Goal: Task Accomplishment & Management: Manage account settings

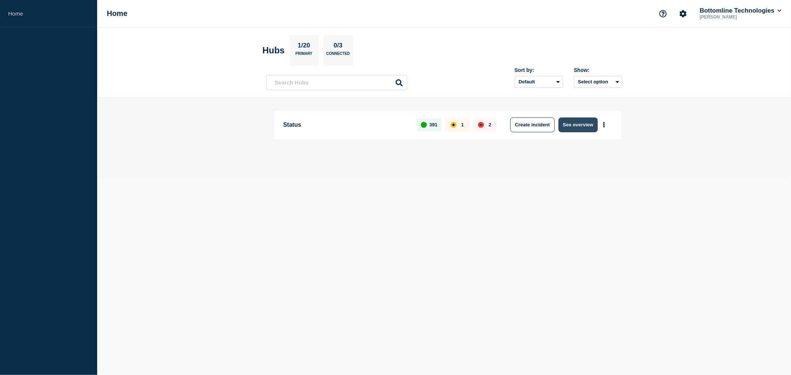
click at [577, 125] on button "See overview" at bounding box center [577, 125] width 39 height 15
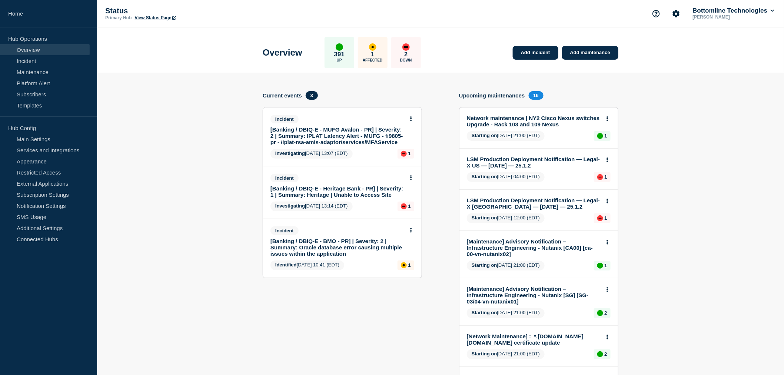
click at [312, 135] on link "[Banking / DBIQ-E - MUFG Avalon - PR] | Severity: 2 | Summary: IPLAT Latency Al…" at bounding box center [338, 135] width 134 height 19
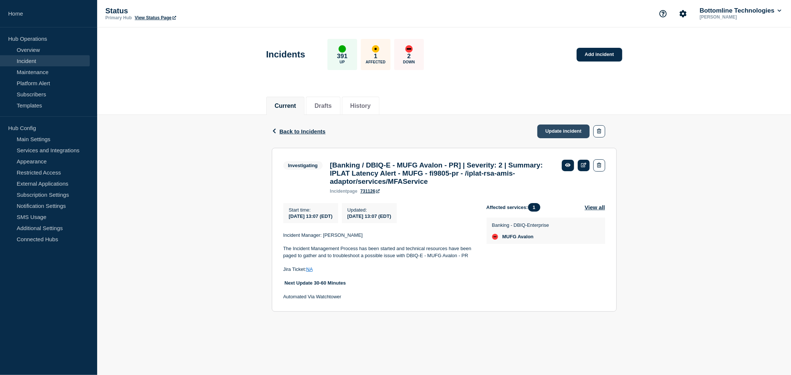
click at [569, 130] on link "Update incident" at bounding box center [563, 132] width 53 height 14
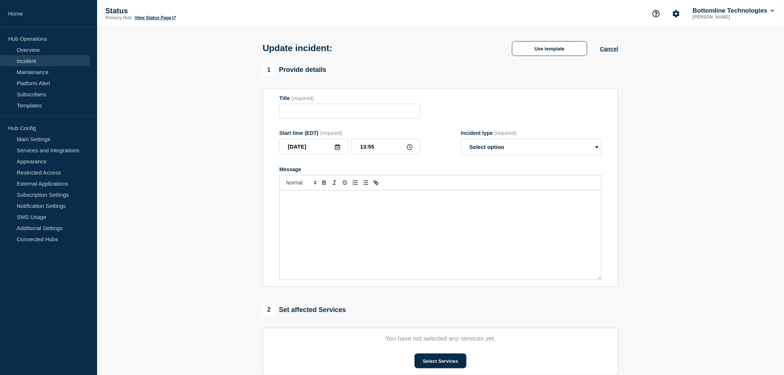
type input "[Banking / DBIQ-E - MUFG Avalon - PR] | Severity: 2 | Summary: IPLAT Latency Al…"
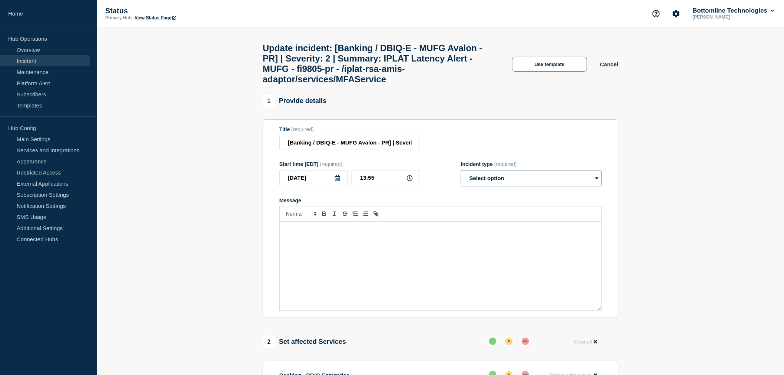
click at [487, 186] on select "Select option Investigating Identified Monitoring Resolved" at bounding box center [531, 178] width 141 height 16
select select "resolved"
click at [461, 179] on select "Select option Investigating Identified Monitoring Resolved" at bounding box center [531, 178] width 141 height 16
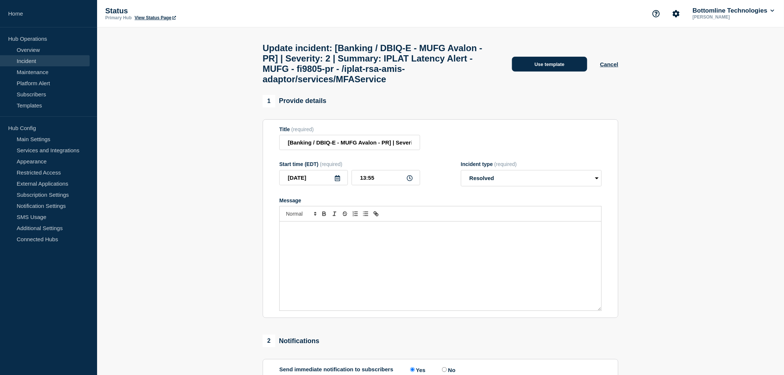
click at [540, 71] on button "Use template" at bounding box center [549, 64] width 75 height 15
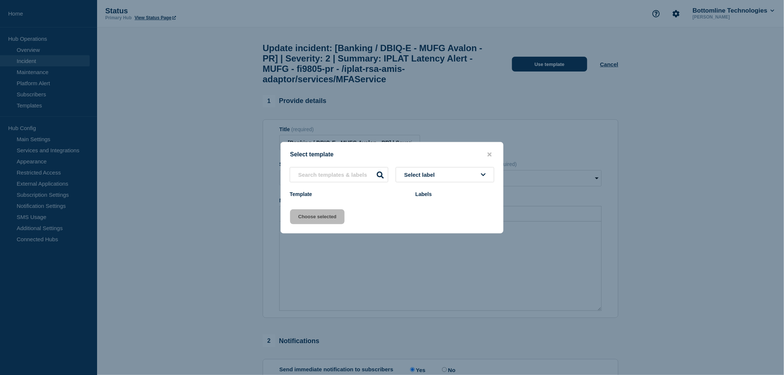
click at [540, 71] on div at bounding box center [392, 187] width 784 height 375
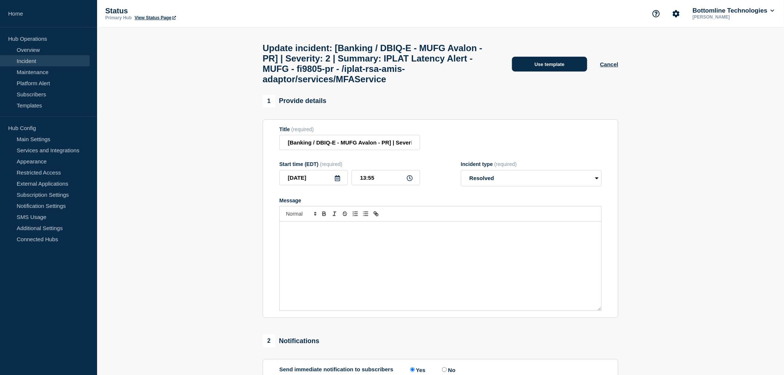
click at [547, 69] on button "Use template" at bounding box center [549, 64] width 75 height 15
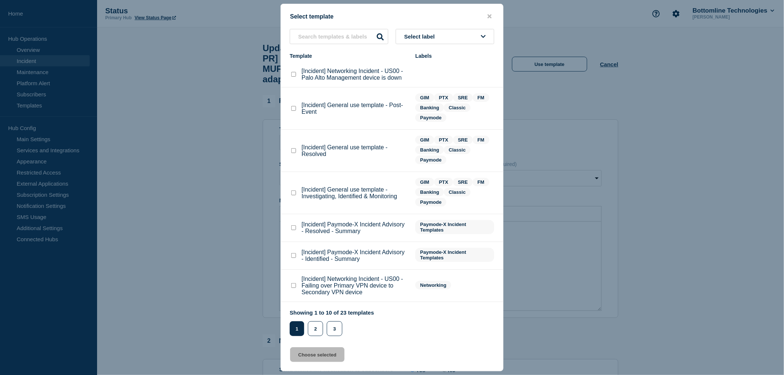
click at [293, 151] on checkbox"] "[Incident] General use template - Resolved checkbox" at bounding box center [293, 150] width 5 height 5
checkbox checkbox"] "true"
click at [310, 358] on button "Choose selected" at bounding box center [317, 354] width 54 height 15
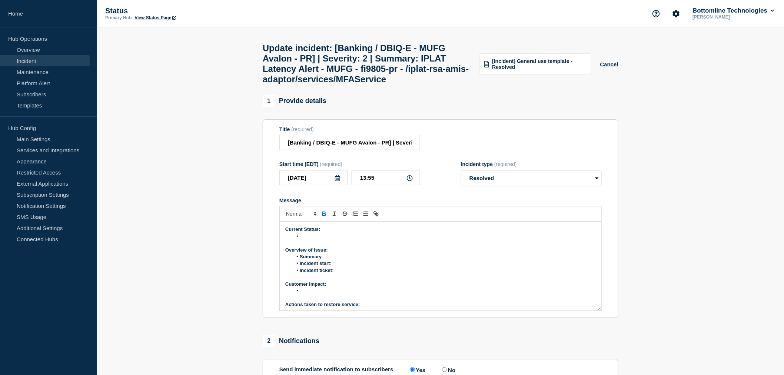
click at [311, 240] on li "Message" at bounding box center [445, 236] width 304 height 7
click at [390, 240] on li "This incident is downgraded to sev 3" at bounding box center [445, 236] width 304 height 7
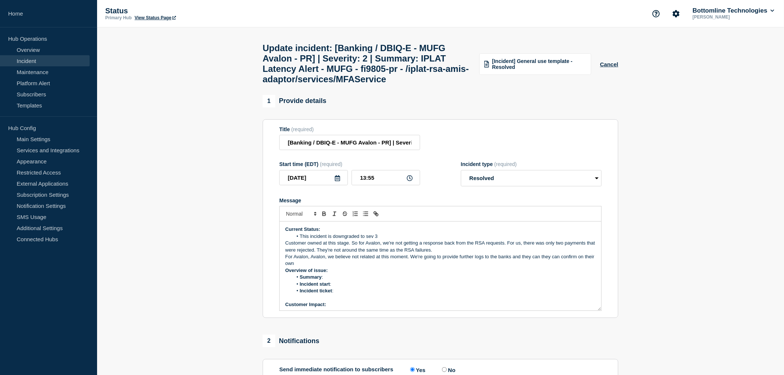
click at [286, 252] on p "Customer owned at this stage. So for Avalon, we're not getting a response back …" at bounding box center [440, 247] width 311 height 14
drag, startPoint x: 290, startPoint y: 266, endPoint x: 288, endPoint y: 257, distance: 8.8
click at [290, 266] on p "For Avalon, Avalon, we believe not related at this moment. We're going to provi…" at bounding box center [440, 261] width 311 height 14
click at [287, 252] on p "Customer owned at this stage. So for Avalon, we're not getting a response back …" at bounding box center [440, 247] width 311 height 14
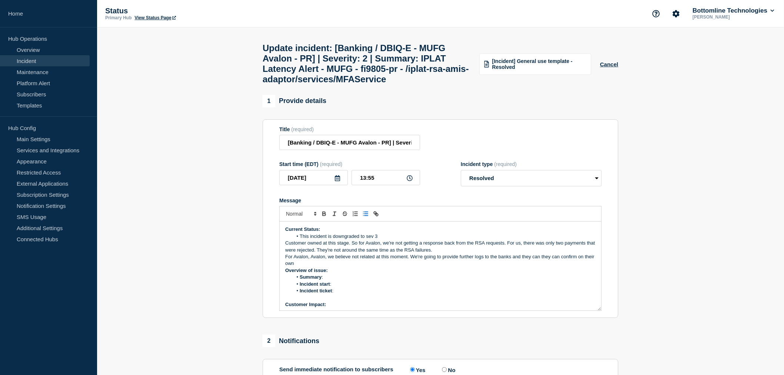
click at [364, 217] on icon "Toggle bulleted list" at bounding box center [366, 214] width 7 height 7
click at [380, 251] on li "Customer owned at this stage. So for Avalon, we're not getting a response back …" at bounding box center [445, 247] width 304 height 14
click at [375, 251] on li "Customer owned at this stage. So for Avalon, we're not getting a response back …" at bounding box center [445, 247] width 304 height 14
click at [531, 251] on li "Customer owned at this stage. For MUFG Avalon, we're not getting a response bac…" at bounding box center [445, 247] width 304 height 14
click at [284, 264] on div "Current Status: This incident is downgraded to sev 3 Customer owned at this sta…" at bounding box center [441, 266] width 322 height 89
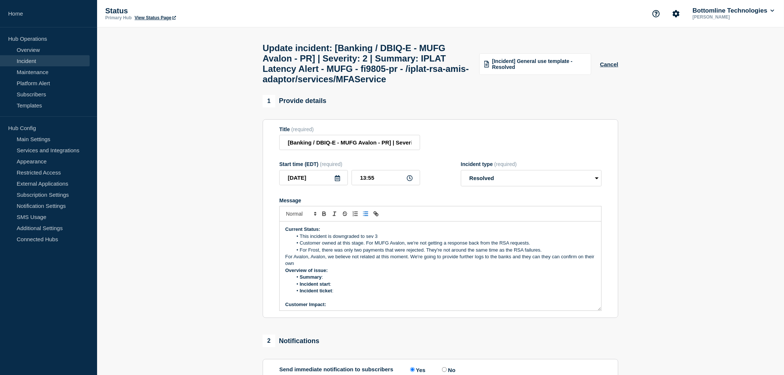
click at [364, 217] on icon "Toggle bulleted list" at bounding box center [366, 214] width 7 height 7
drag, startPoint x: 366, startPoint y: 266, endPoint x: 301, endPoint y: 265, distance: 65.3
click at [301, 265] on li "For Avalon, Avalon, we believe not related at this moment. We're going to provi…" at bounding box center [445, 261] width 304 height 14
click at [575, 260] on li "They arenot related at this moment. We're going to provide further logs to the …" at bounding box center [445, 257] width 304 height 7
drag, startPoint x: 581, startPoint y: 267, endPoint x: 282, endPoint y: 239, distance: 299.3
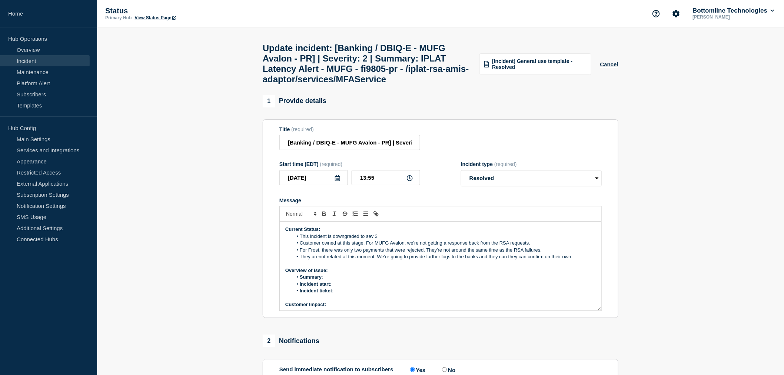
click at [282, 239] on div "Current Status: This incident is downgraded to sev 3 Customer owned at this sta…" at bounding box center [441, 266] width 322 height 89
copy div "Current Status: This incident is downgraded to sev 3 Customer owned at this sta…"
click at [340, 274] on p "Overview of issue:" at bounding box center [440, 270] width 311 height 7
drag, startPoint x: 577, startPoint y: 264, endPoint x: 295, endPoint y: 242, distance: 282.6
click at [295, 242] on ol "This incident is downgraded to sev 3 Customer owned at this stage. For MUFG Ava…" at bounding box center [440, 246] width 311 height 27
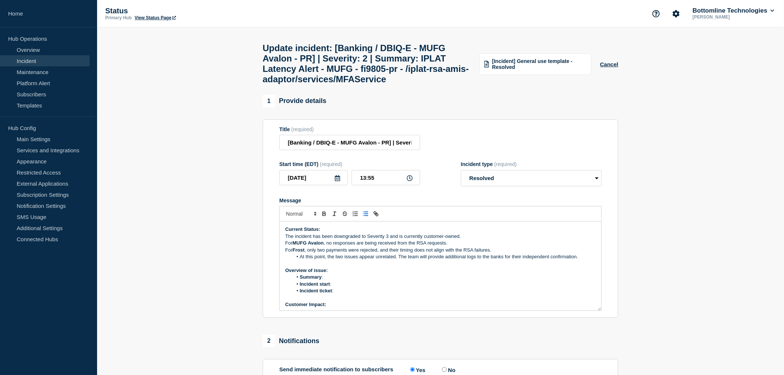
click at [284, 246] on div "Current Status: The incident has been downgraded to Severity 3 and is currently…" at bounding box center [441, 266] width 322 height 89
click at [365, 217] on icon "Toggle bulleted list" at bounding box center [366, 214] width 7 height 7
click at [287, 247] on p "For MUFG Avalon , no responses are being received from the RSA requests." at bounding box center [440, 243] width 311 height 7
click at [323, 254] on p "For [PERSON_NAME] , only two payments were rejected, and their timing does not …" at bounding box center [440, 250] width 311 height 7
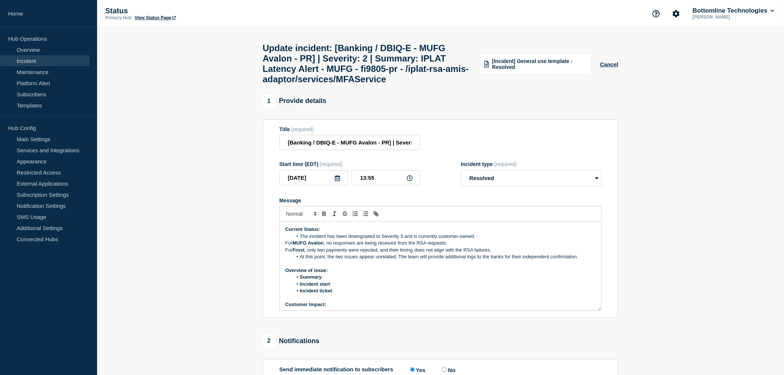
click at [324, 254] on p "For [PERSON_NAME] , only two payments were rejected, and their timing does not …" at bounding box center [440, 250] width 311 height 7
click at [287, 247] on p "For MUFG Avalon , no responses are being received from the RSA requests." at bounding box center [440, 243] width 311 height 7
click at [366, 217] on icon "Toggle bulleted list" at bounding box center [366, 214] width 7 height 7
click at [287, 254] on p "For [PERSON_NAME] , only two payments were rejected, and their timing does not …" at bounding box center [440, 250] width 311 height 7
click at [365, 214] on line "Toggle bulleted list" at bounding box center [366, 214] width 3 height 0
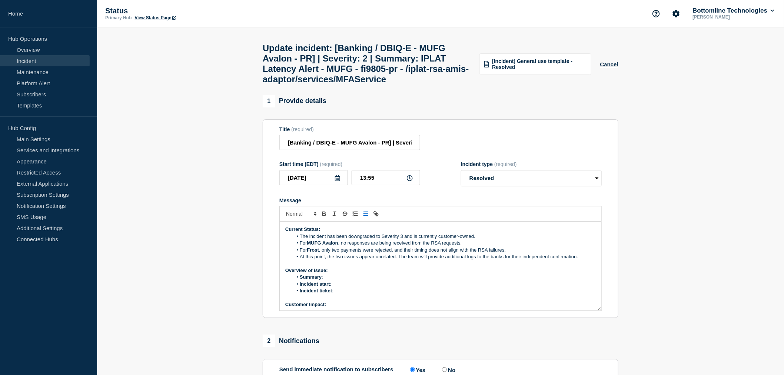
scroll to position [41, 0]
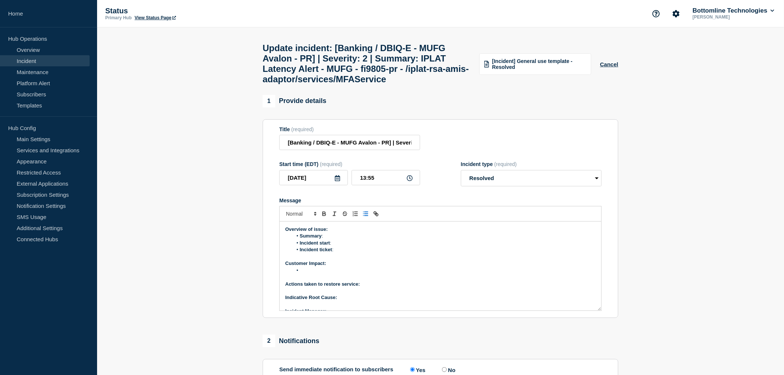
click at [328, 239] on li "Summary :" at bounding box center [445, 236] width 304 height 7
click at [329, 239] on li "Summary :" at bounding box center [445, 236] width 304 height 7
click at [340, 247] on li "Incident start :" at bounding box center [445, 243] width 304 height 7
click at [342, 253] on li "Incident ticket :" at bounding box center [445, 250] width 304 height 7
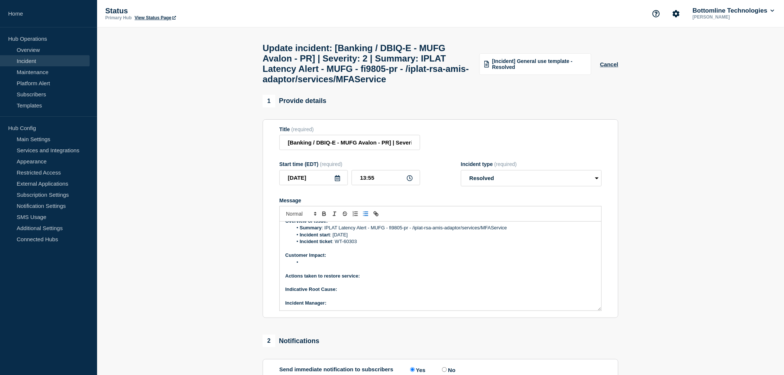
scroll to position [63, 0]
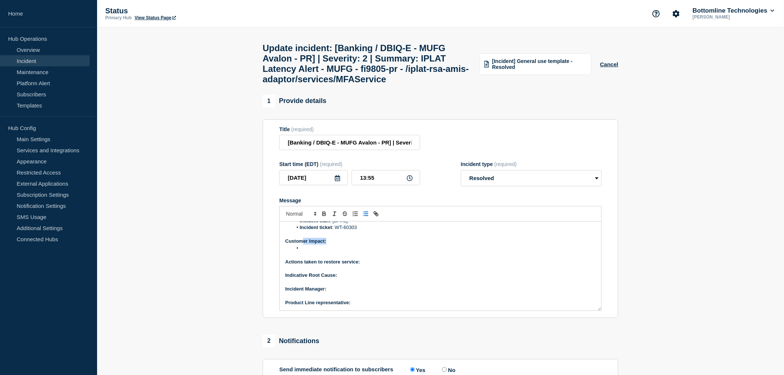
click at [302, 252] on li "Message" at bounding box center [445, 248] width 304 height 7
click at [367, 265] on p "Actions taken to restore service:" at bounding box center [440, 262] width 311 height 7
click at [347, 279] on p "Indicative Root Cause:" at bounding box center [440, 275] width 311 height 7
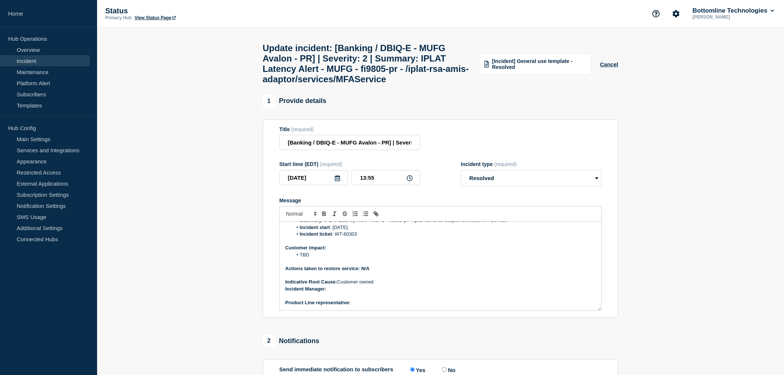
click at [330, 292] on p "﻿Incident Manager:" at bounding box center [440, 289] width 311 height 7
drag, startPoint x: 358, startPoint y: 299, endPoint x: 328, endPoint y: 297, distance: 29.7
click at [328, 292] on p "﻿Incident Manager: [PERSON_NAME]" at bounding box center [440, 289] width 311 height 7
click at [364, 306] on p "Product Line representative:" at bounding box center [440, 303] width 311 height 7
drag, startPoint x: 386, startPoint y: 312, endPoint x: 364, endPoint y: 311, distance: 22.2
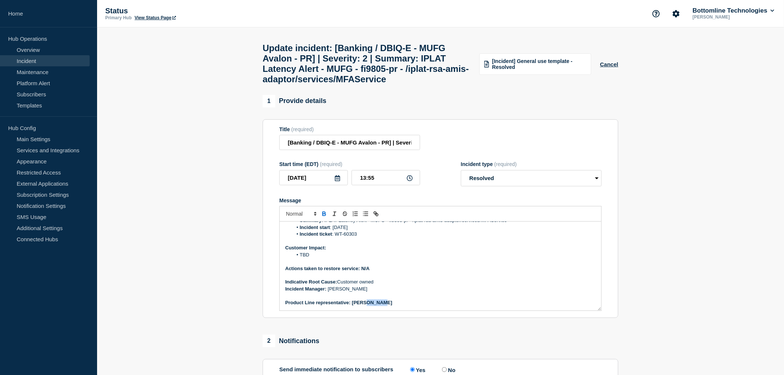
click at [364, 306] on p "Product Line representative: [PERSON_NAME]" at bounding box center [440, 303] width 311 height 7
drag, startPoint x: 358, startPoint y: 312, endPoint x: 353, endPoint y: 312, distance: 4.5
click at [353, 305] on strong "Product Line representative: [PERSON_NAME]" at bounding box center [338, 303] width 107 height 6
drag, startPoint x: 353, startPoint y: 312, endPoint x: 363, endPoint y: 312, distance: 9.3
click at [354, 305] on strong "Product Line representative: [PERSON_NAME]" at bounding box center [338, 303] width 107 height 6
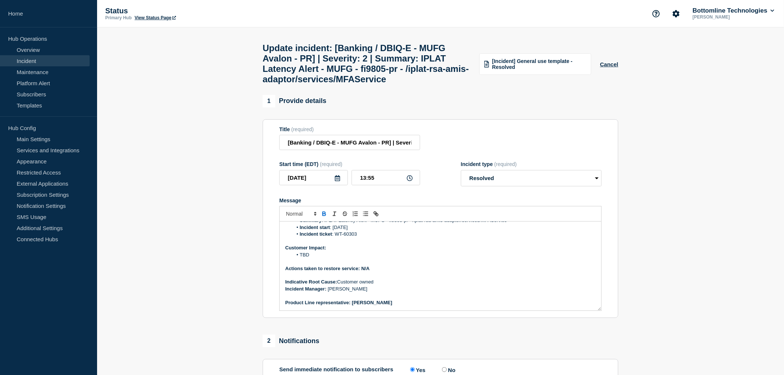
click at [388, 306] on p "Product Line representative: [PERSON_NAME]" at bounding box center [440, 303] width 311 height 7
drag, startPoint x: 386, startPoint y: 312, endPoint x: 351, endPoint y: 312, distance: 34.1
click at [351, 306] on p "Product Line representative: [PERSON_NAME]" at bounding box center [440, 303] width 311 height 7
click at [369, 146] on input "[Banking / DBIQ-E - MUFG Avalon - PR] | Severity: 2 | Summary: IPLAT Latency Al…" at bounding box center [350, 142] width 141 height 15
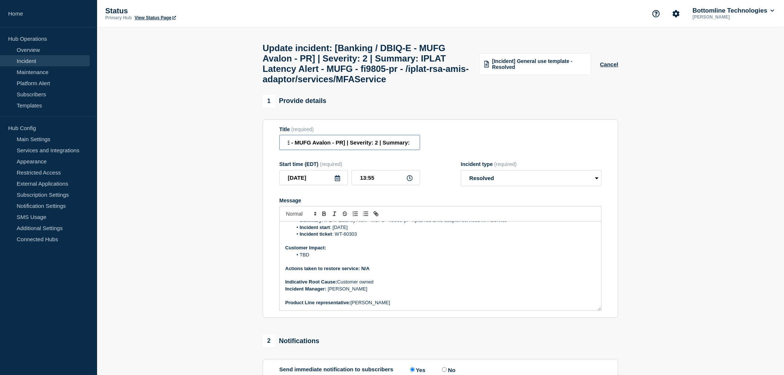
click at [375, 150] on input "[Banking / DBIQ-E - MUFG Avalon - PR] | Severity: 2 | Summary: IPLAT Latency Al…" at bounding box center [350, 142] width 141 height 15
type input "[Banking / DBIQ-E - MUFG Avalon - PR] | Severity: 3 | Summary: IPLAT Latency Al…"
click at [439, 126] on div "1 Provide details Title (required) [Banking / DBIQ-E - MUFG Avalon - PR] | Seve…" at bounding box center [441, 207] width 356 height 224
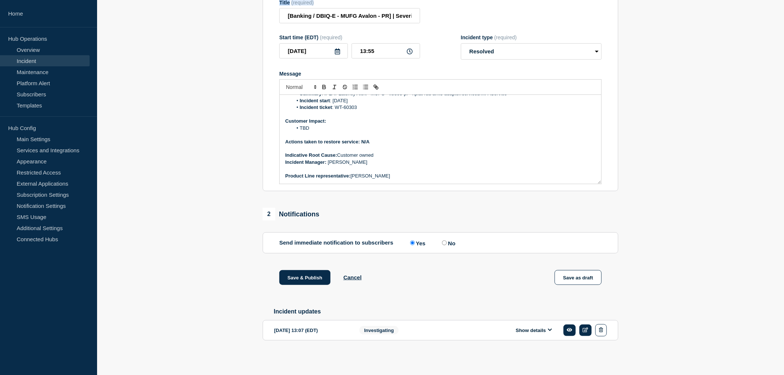
scroll to position [138, 0]
drag, startPoint x: 306, startPoint y: 274, endPoint x: 278, endPoint y: 265, distance: 28.8
click at [306, 275] on button "Save & Publish" at bounding box center [305, 277] width 51 height 15
